Goal: Task Accomplishment & Management: Complete application form

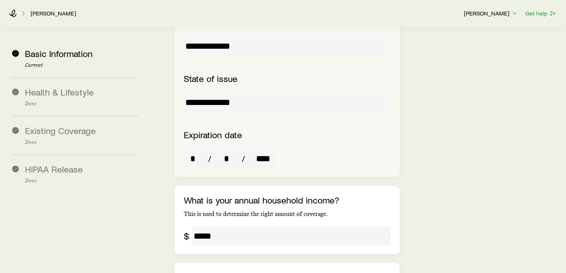
scroll to position [1379, 0]
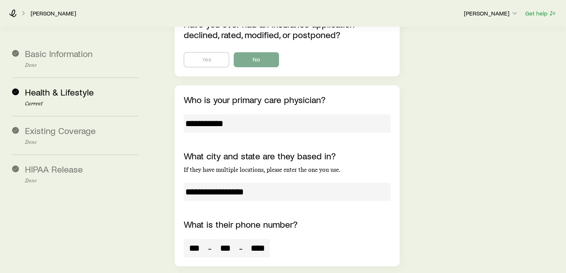
scroll to position [3219, 0]
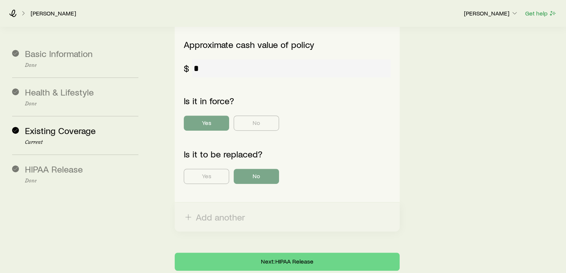
scroll to position [396, 0]
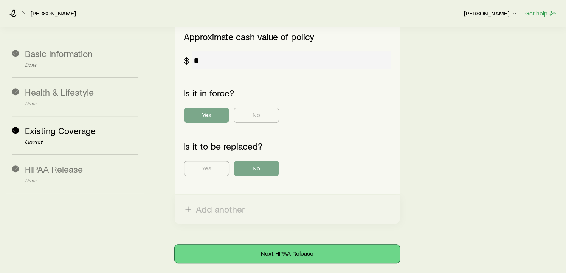
click at [258, 245] on button "Next: HIPAA Release" at bounding box center [287, 254] width 225 height 18
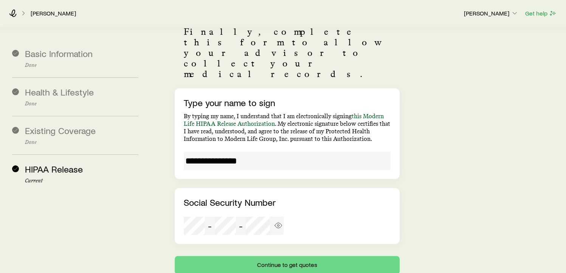
scroll to position [105, 0]
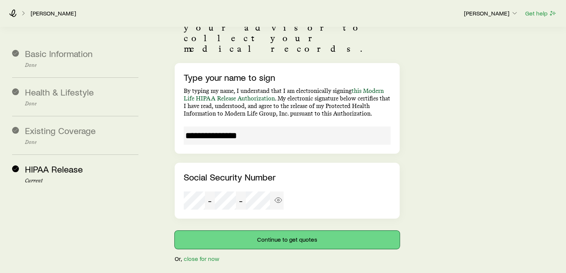
click at [268, 231] on button "Continue to get quotes" at bounding box center [287, 240] width 225 height 18
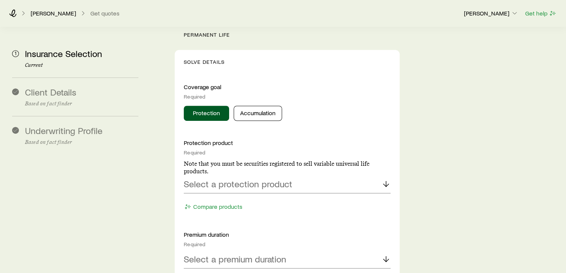
scroll to position [278, 0]
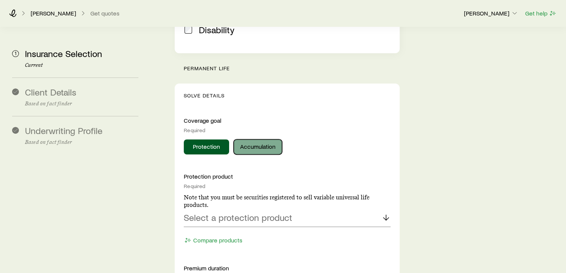
click at [250, 139] on button "Accumulation" at bounding box center [258, 146] width 48 height 15
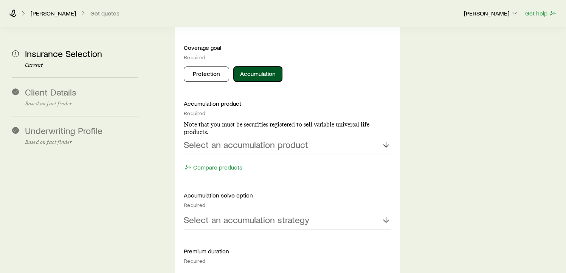
scroll to position [353, 0]
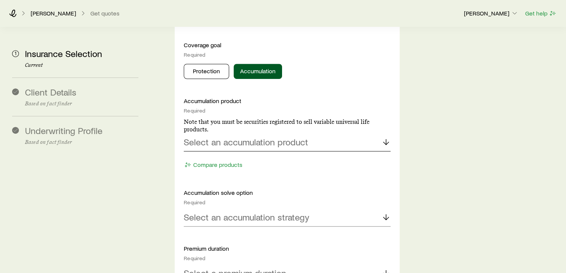
click at [254, 137] on p "Select an accumulation product" at bounding box center [246, 142] width 124 height 11
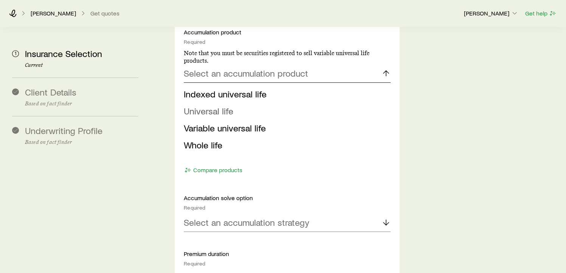
scroll to position [429, 0]
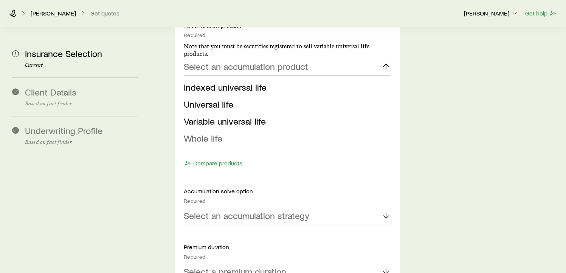
click at [194, 133] on span "Whole life" at bounding box center [203, 138] width 39 height 11
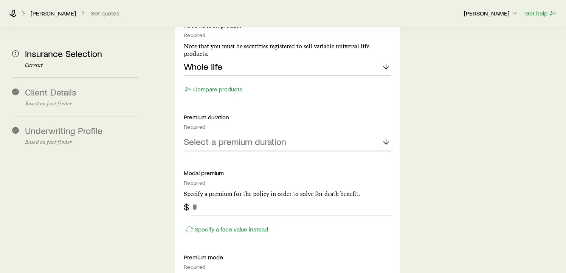
click at [280, 136] on p "Select a premium duration" at bounding box center [235, 141] width 102 height 11
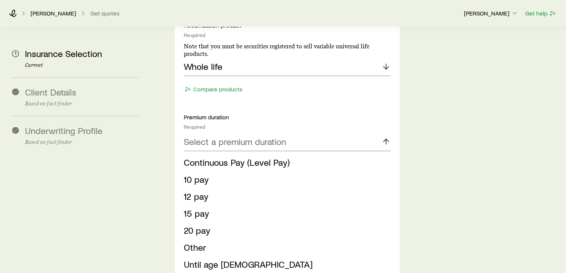
click at [262, 157] on span "Continuous Pay (Level Pay)" at bounding box center [237, 162] width 106 height 11
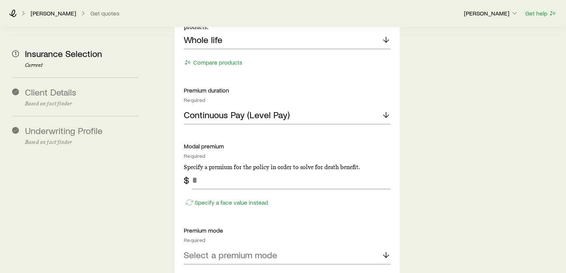
scroll to position [467, 0]
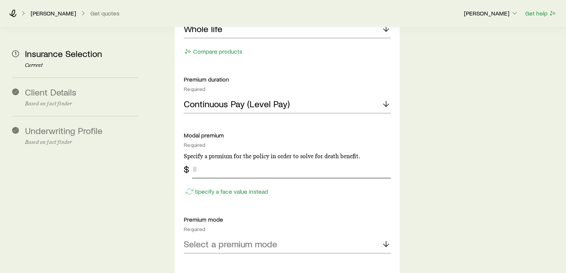
click at [195, 160] on input "tel" at bounding box center [291, 169] width 198 height 18
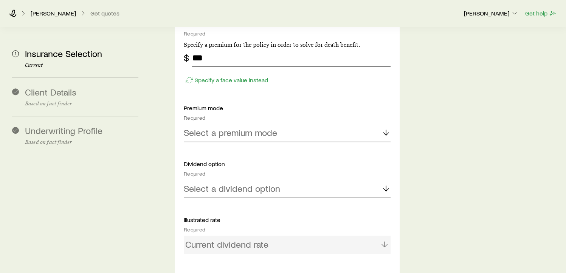
scroll to position [580, 0]
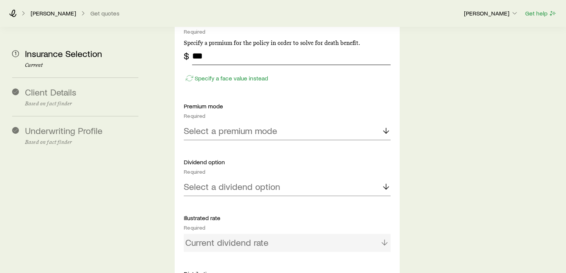
type input "***"
click at [241, 122] on div "Select a premium mode" at bounding box center [287, 131] width 207 height 18
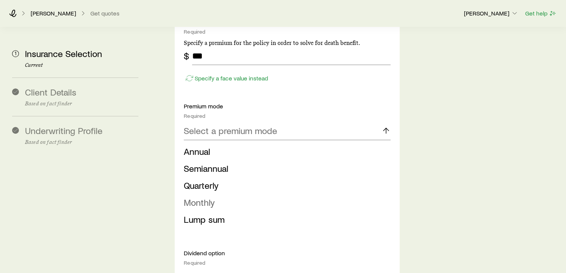
click at [212, 197] on span "Monthly" at bounding box center [199, 202] width 31 height 11
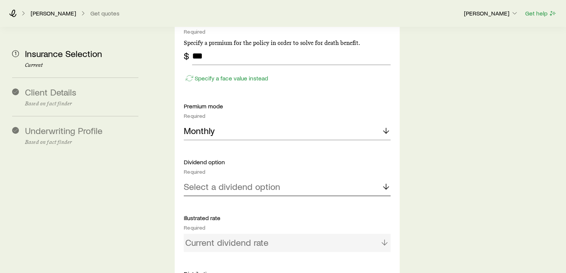
click at [223, 181] on p "Select a dividend option" at bounding box center [232, 186] width 96 height 11
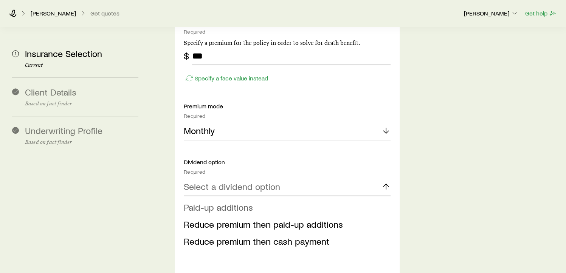
click at [225, 202] on span "Paid-up additions" at bounding box center [218, 207] width 69 height 11
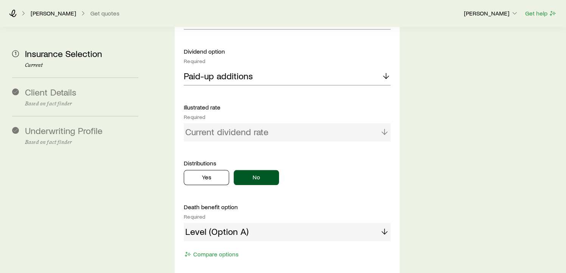
scroll to position [694, 0]
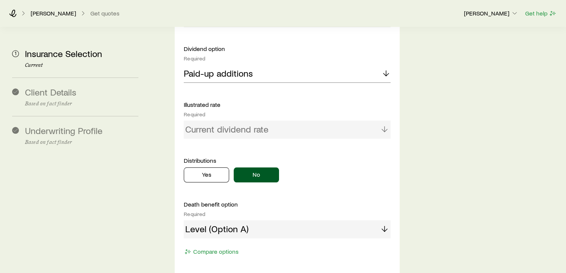
click at [230, 121] on div "Current dividend rate" at bounding box center [287, 130] width 207 height 18
click at [211, 167] on button "Yes" at bounding box center [206, 174] width 45 height 15
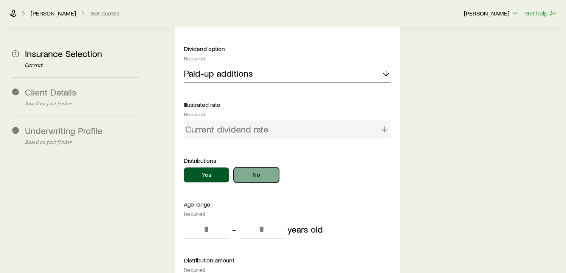
click at [254, 167] on button "No" at bounding box center [256, 174] width 45 height 15
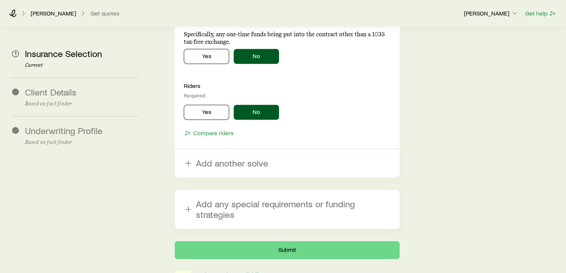
scroll to position [1060, 0]
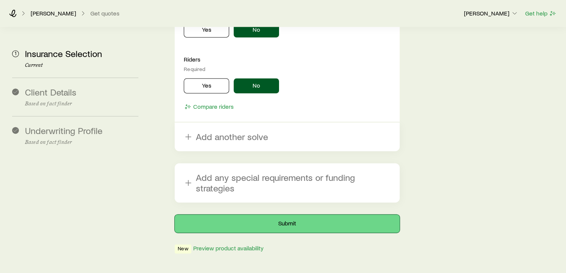
click at [274, 215] on button "Submit" at bounding box center [287, 224] width 225 height 18
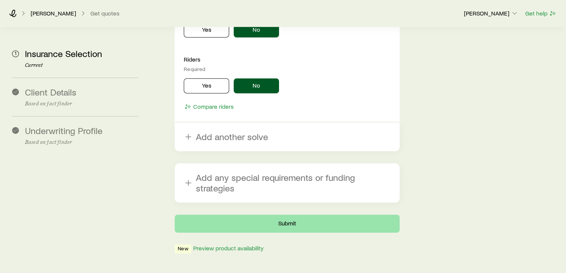
scroll to position [0, 0]
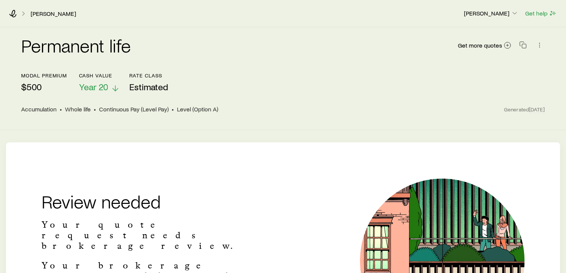
click at [100, 86] on span "Year 20" at bounding box center [93, 87] width 29 height 11
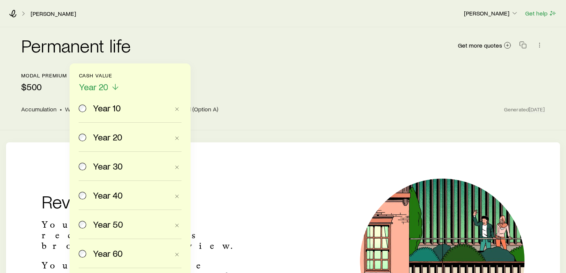
click at [295, 90] on div "modal premium $500 Cash Value Year 20 Year 10 Year 20 Year 30 Year 40 Year 50 Y…" at bounding box center [283, 83] width 524 height 20
